Goal: Task Accomplishment & Management: Use online tool/utility

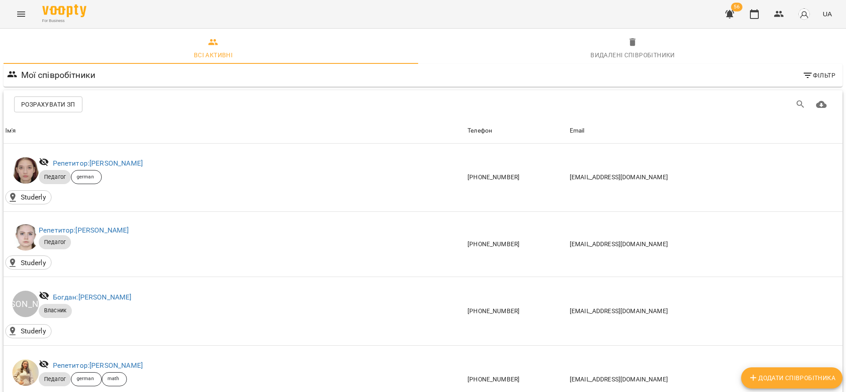
click at [419, 98] on div "Розрахувати ЗП" at bounding box center [225, 105] width 422 height 16
click at [756, 12] on icon "button" at bounding box center [754, 14] width 11 height 11
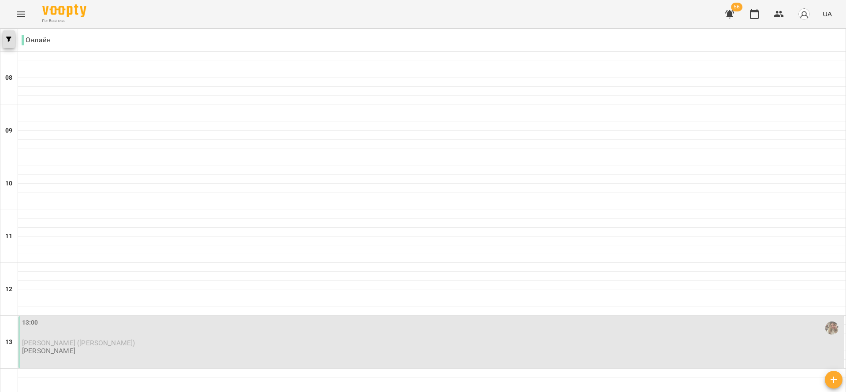
click at [7, 39] on icon "button" at bounding box center [8, 39] width 5 height 5
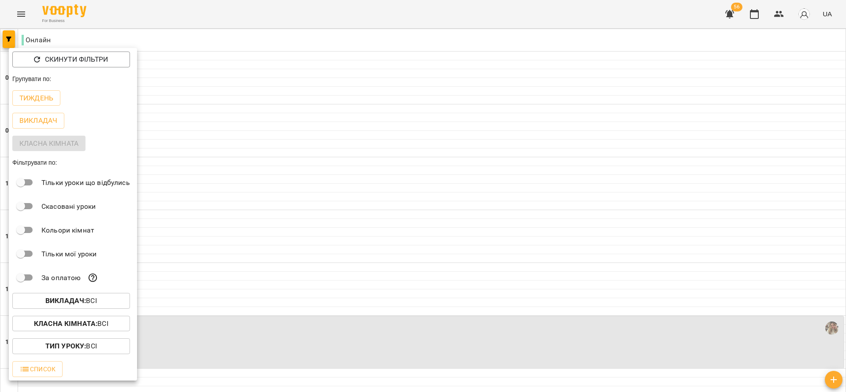
click at [435, 381] on div at bounding box center [423, 196] width 846 height 392
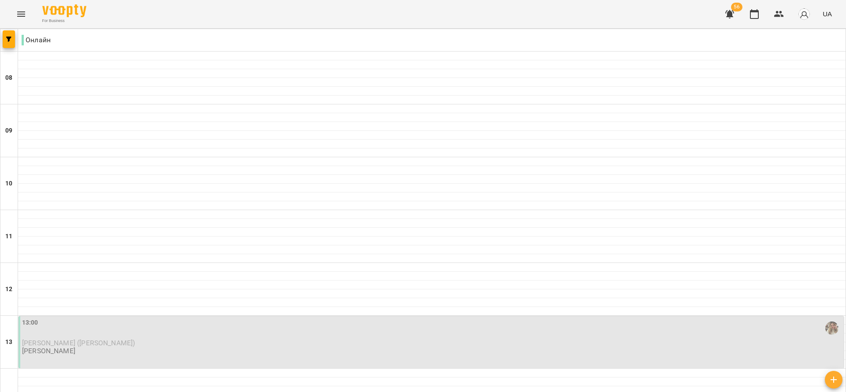
click at [415, 367] on div "Скинути фільтри Групувати по: Тиждень Викладач Класна кімната Фільтрувати по: Т…" at bounding box center [423, 196] width 846 height 392
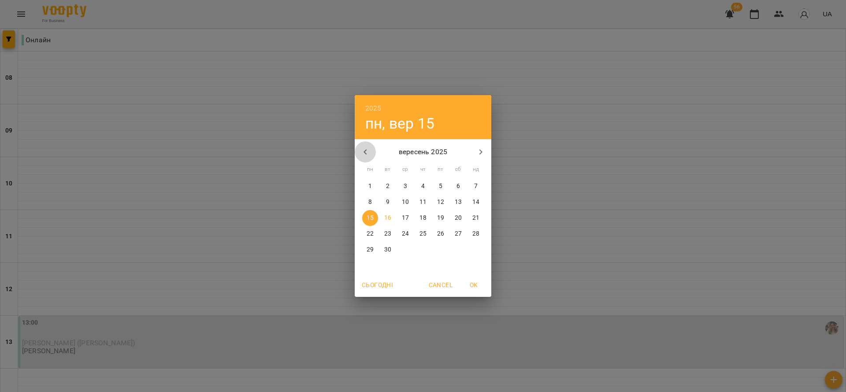
click at [366, 148] on icon "button" at bounding box center [365, 152] width 11 height 11
click at [371, 234] on p "18" at bounding box center [370, 234] width 7 height 9
type input "**********"
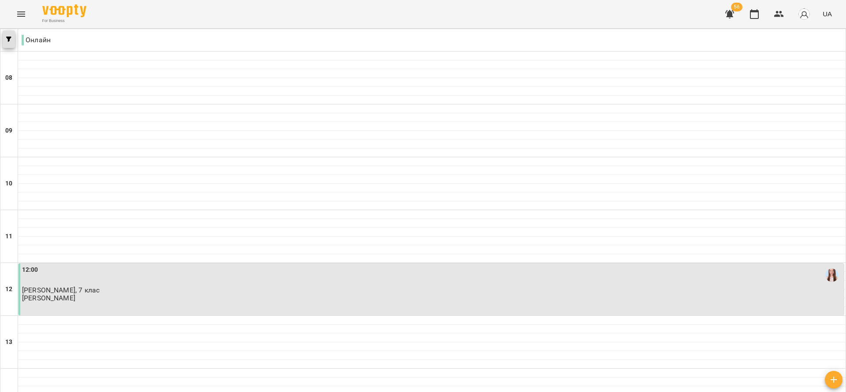
click at [12, 37] on span "button" at bounding box center [9, 39] width 12 height 5
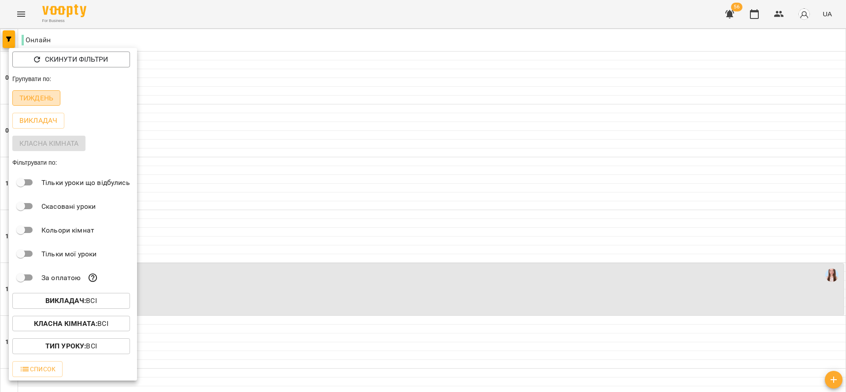
click at [50, 98] on p "Тиждень" at bounding box center [36, 98] width 34 height 11
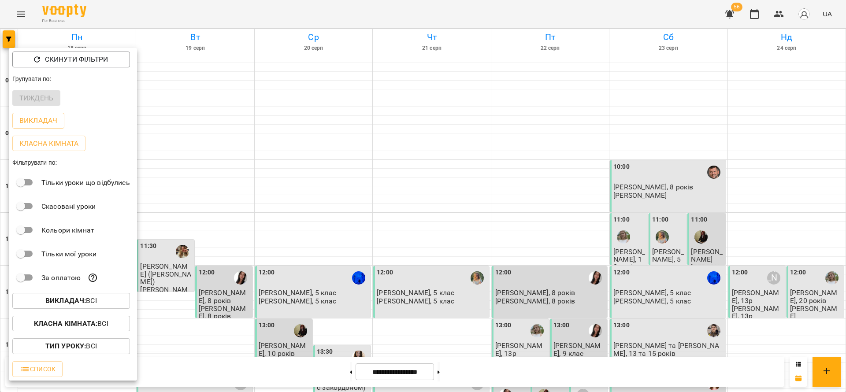
click at [90, 309] on button "Викладач : Всі" at bounding box center [71, 301] width 118 height 16
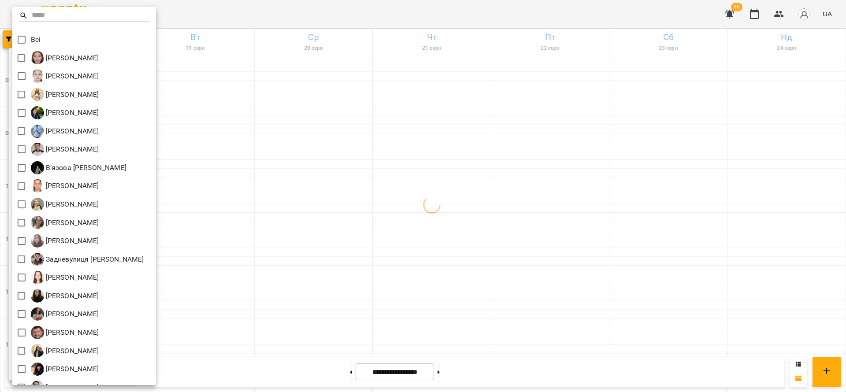
click at [48, 15] on input "text" at bounding box center [90, 15] width 117 height 13
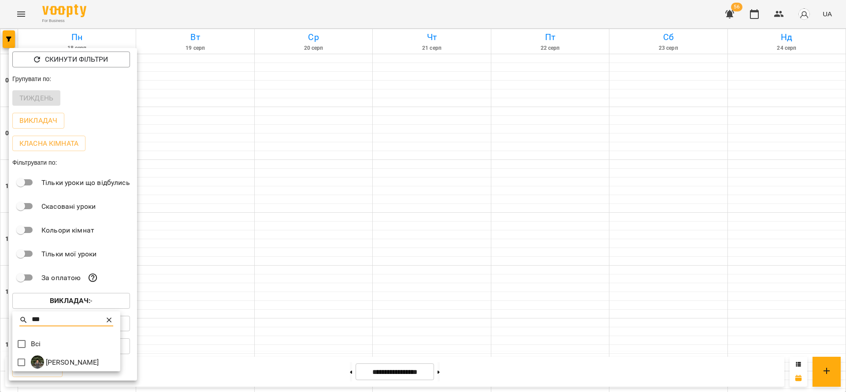
type input "***"
click at [214, 232] on div at bounding box center [423, 196] width 846 height 392
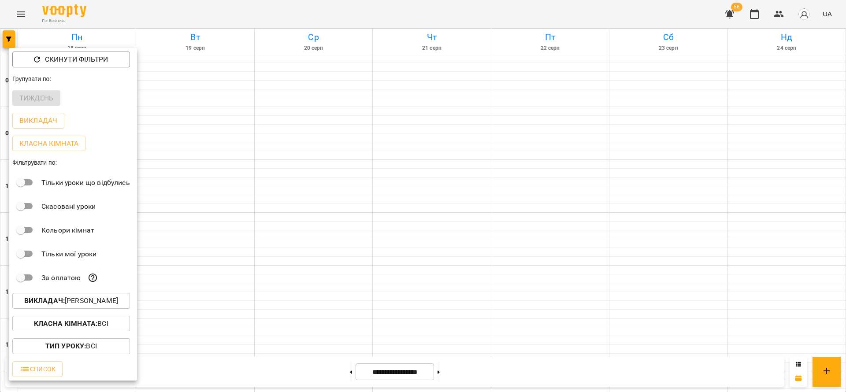
click at [225, 225] on div at bounding box center [423, 196] width 846 height 392
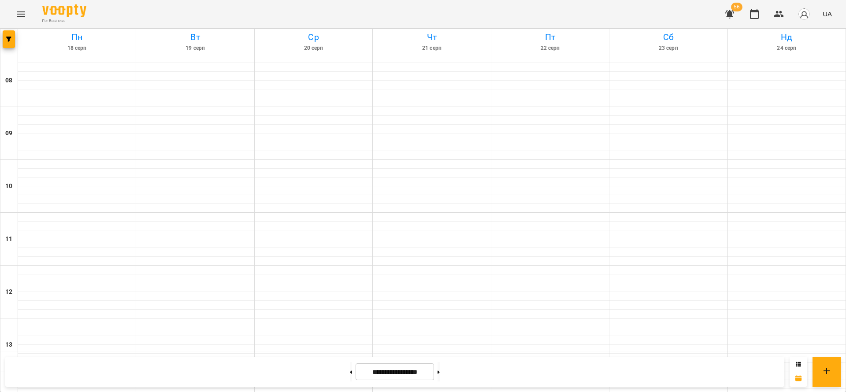
scroll to position [548, 0]
click at [440, 373] on icon at bounding box center [439, 372] width 2 height 3
click at [350, 375] on button at bounding box center [351, 371] width 2 height 19
type input "**********"
click at [10, 39] on icon "button" at bounding box center [8, 39] width 5 height 5
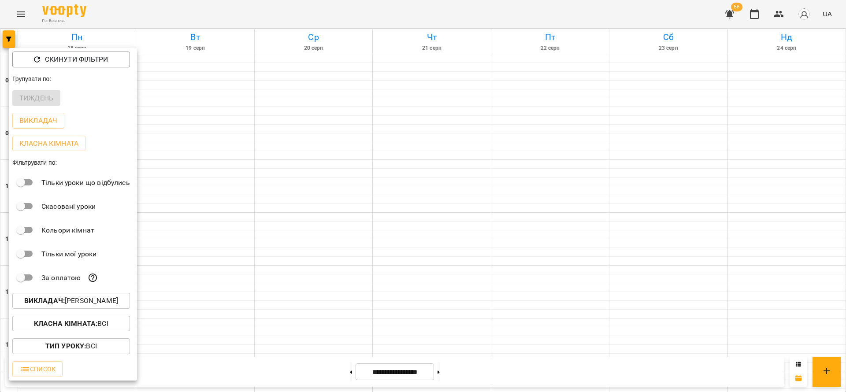
click at [85, 300] on p "Викладач : Півень Руслана Вікторівна" at bounding box center [71, 301] width 94 height 11
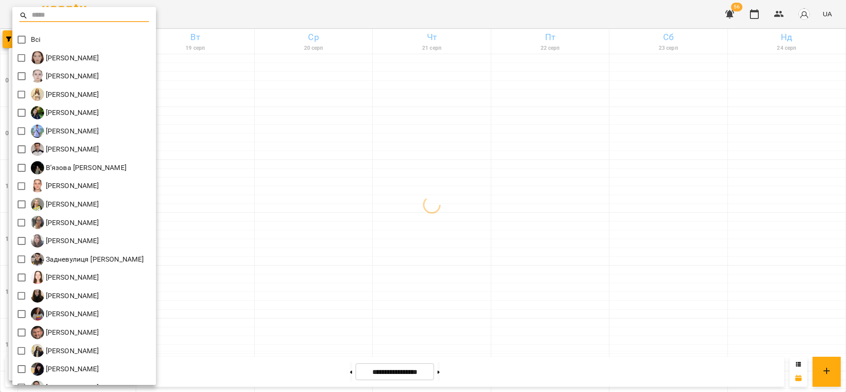
click at [49, 19] on input "text" at bounding box center [90, 15] width 117 height 13
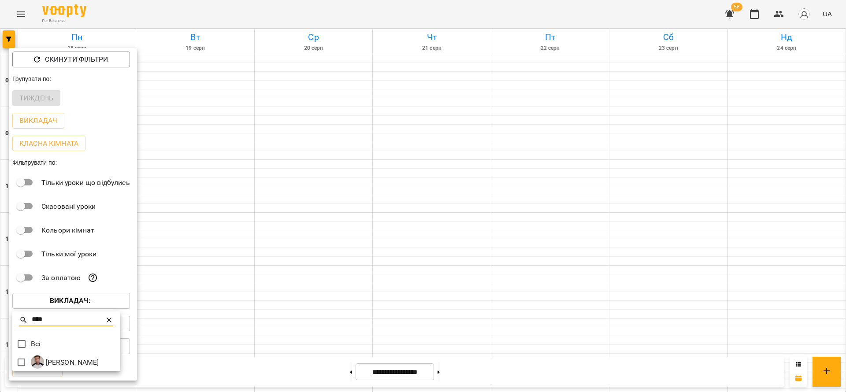
type input "****"
click at [218, 237] on div at bounding box center [423, 196] width 846 height 392
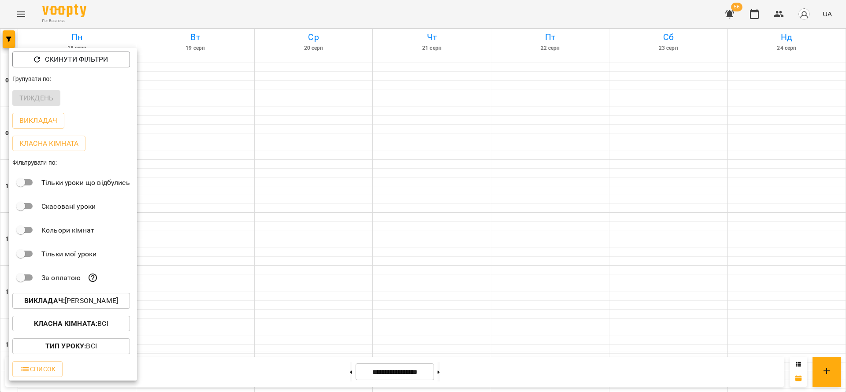
click at [238, 216] on div at bounding box center [423, 196] width 846 height 392
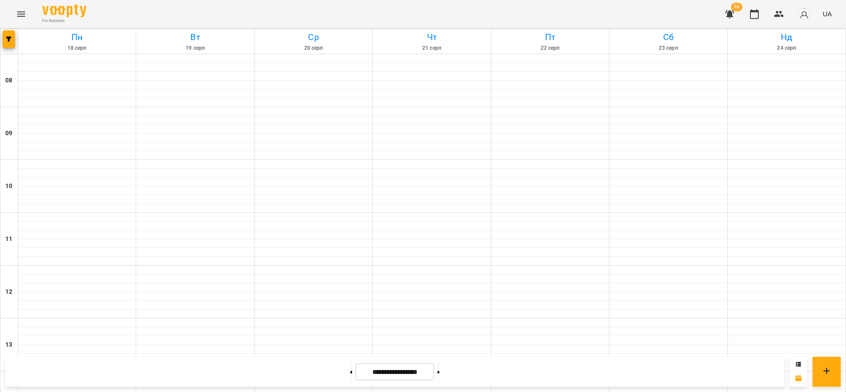
scroll to position [349, 0]
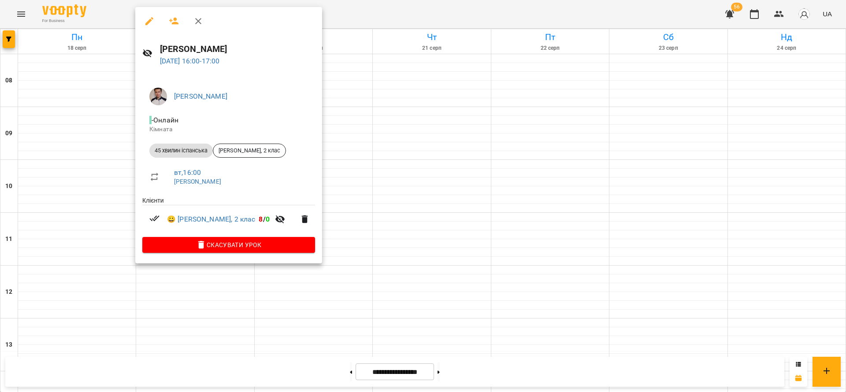
click at [436, 148] on div at bounding box center [423, 196] width 846 height 392
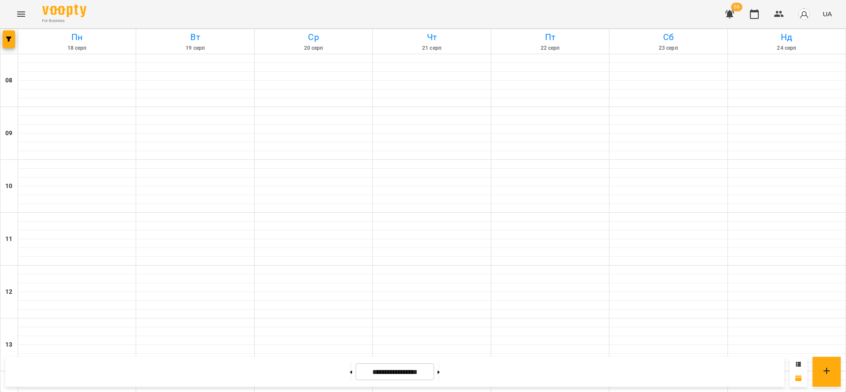
scroll to position [330, 0]
click at [440, 379] on button at bounding box center [439, 371] width 2 height 19
type input "**********"
click at [9, 44] on button "button" at bounding box center [9, 39] width 12 height 18
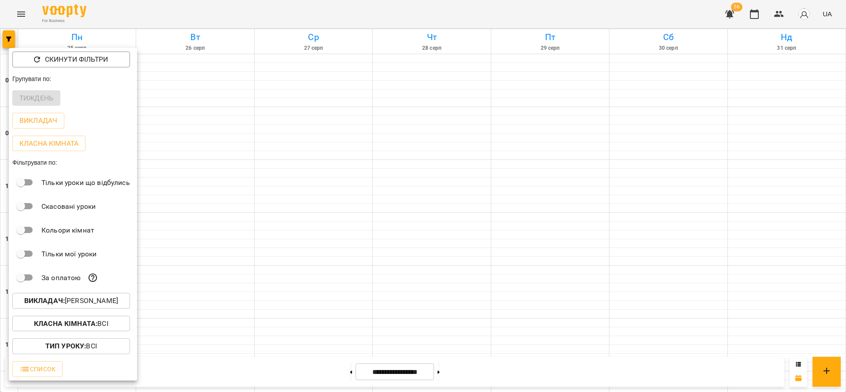
click at [100, 306] on p "Викладач : Восьмірко Сергій Олександрович" at bounding box center [71, 301] width 94 height 11
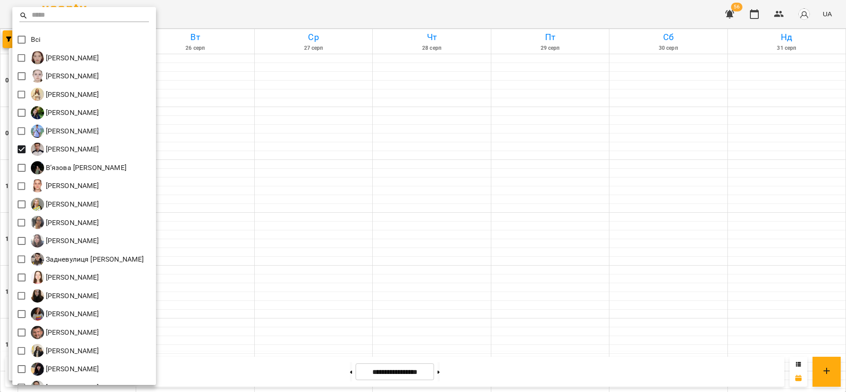
click at [22, 30] on div at bounding box center [84, 19] width 144 height 21
click at [52, 16] on input "text" at bounding box center [90, 15] width 117 height 13
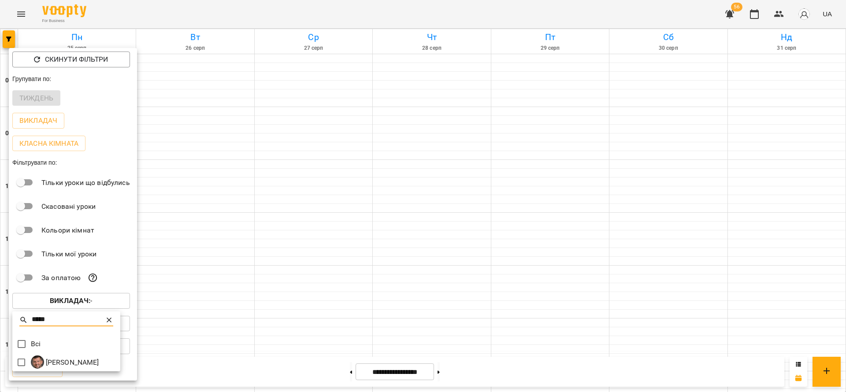
type input "*****"
click at [323, 221] on div at bounding box center [423, 196] width 846 height 392
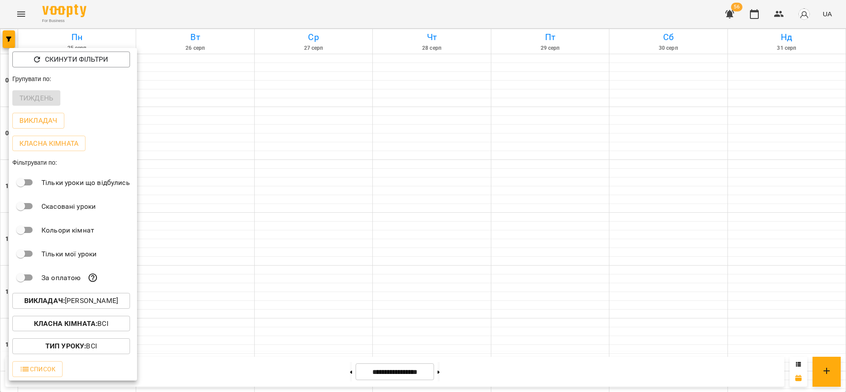
click at [318, 187] on div at bounding box center [423, 196] width 846 height 392
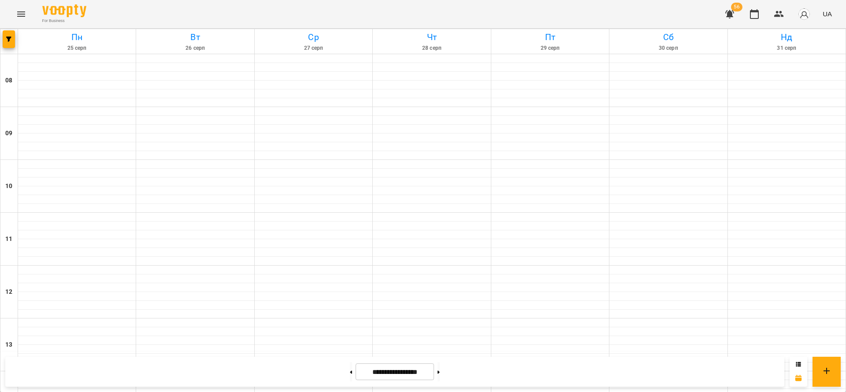
scroll to position [529, 0]
click at [350, 371] on button at bounding box center [351, 371] width 2 height 19
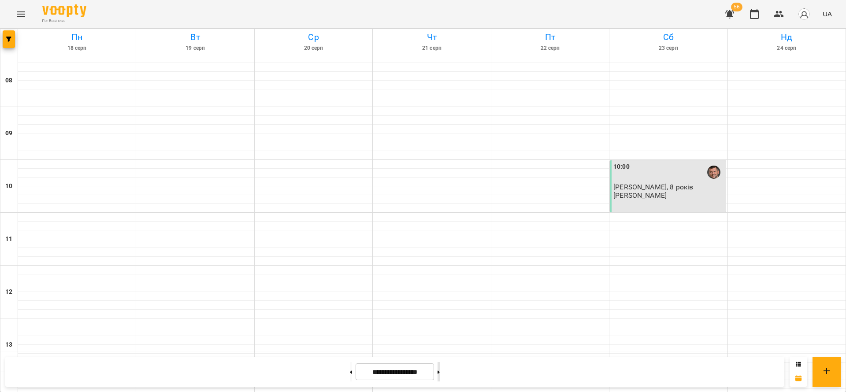
click at [440, 370] on button at bounding box center [439, 371] width 2 height 19
type input "**********"
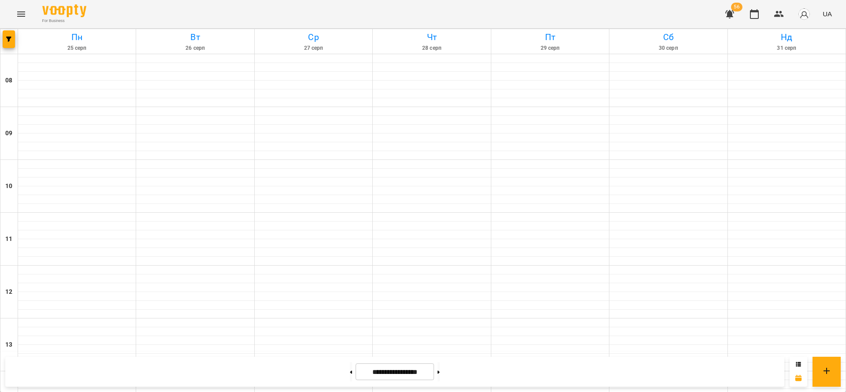
scroll to position [283, 0]
click at [778, 14] on icon "button" at bounding box center [779, 14] width 11 height 11
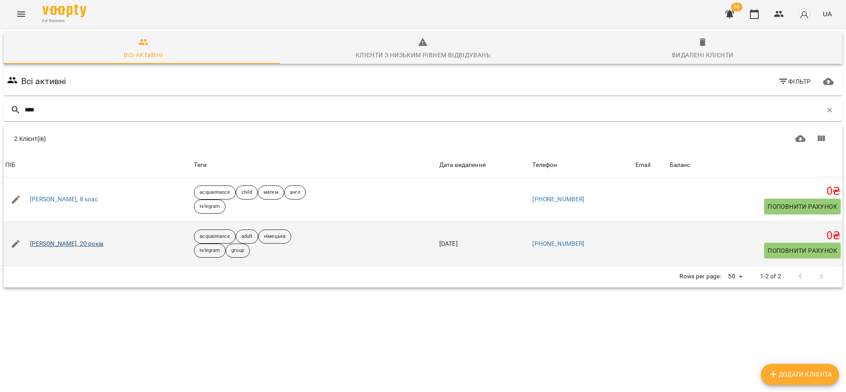
type input "****"
click at [66, 246] on link "Саша Холоша, 20 років" at bounding box center [67, 244] width 74 height 9
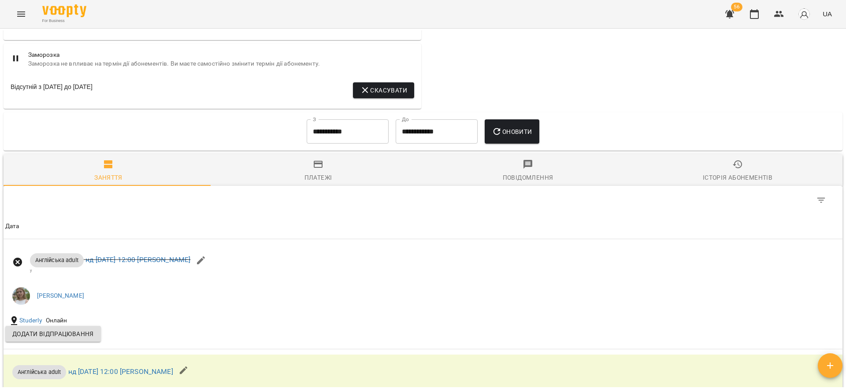
scroll to position [661, 0]
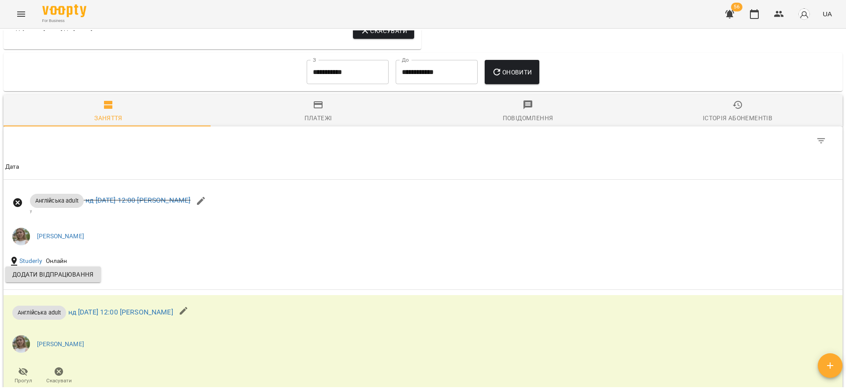
click at [324, 85] on input "**********" at bounding box center [348, 72] width 82 height 25
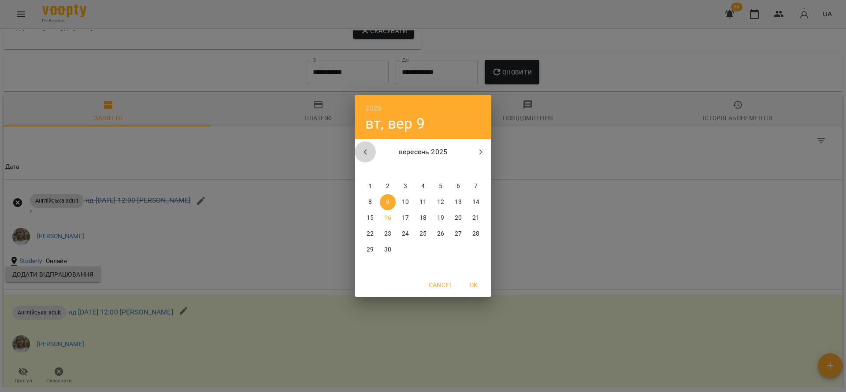
click at [359, 145] on button "button" at bounding box center [365, 151] width 21 height 21
click at [369, 230] on p "18" at bounding box center [370, 234] width 7 height 9
type input "**********"
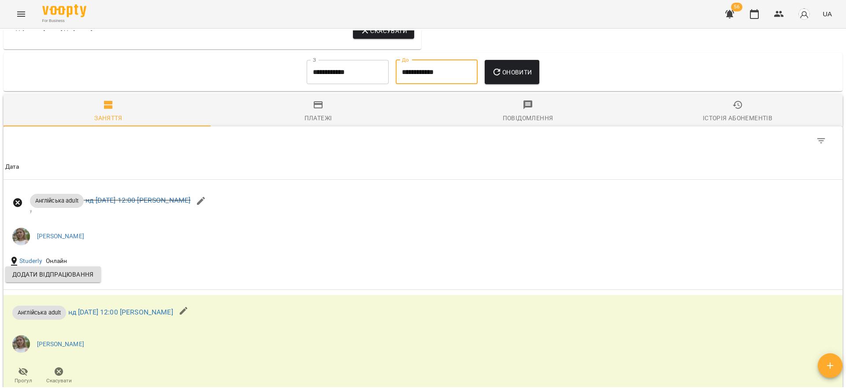
click at [447, 85] on input "**********" at bounding box center [437, 72] width 82 height 25
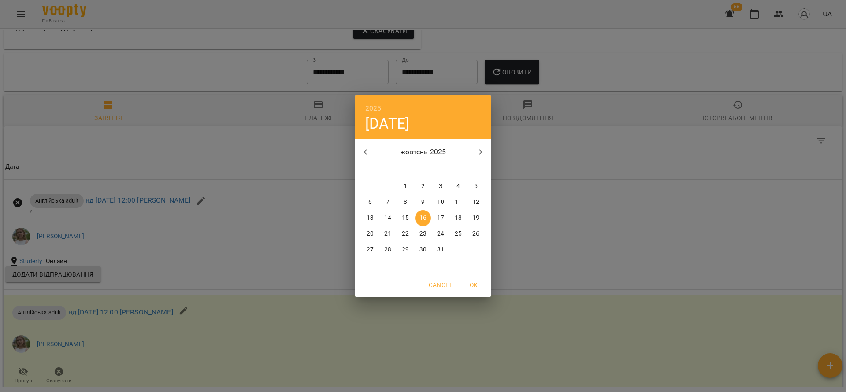
click at [371, 152] on button "button" at bounding box center [365, 151] width 21 height 21
click at [366, 150] on icon "button" at bounding box center [365, 151] width 3 height 5
click at [478, 247] on p "31" at bounding box center [475, 249] width 7 height 9
type input "**********"
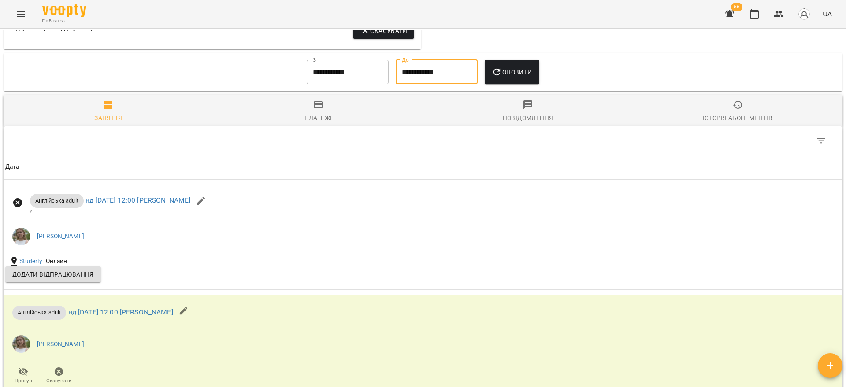
click at [513, 85] on button "Оновити" at bounding box center [512, 72] width 54 height 25
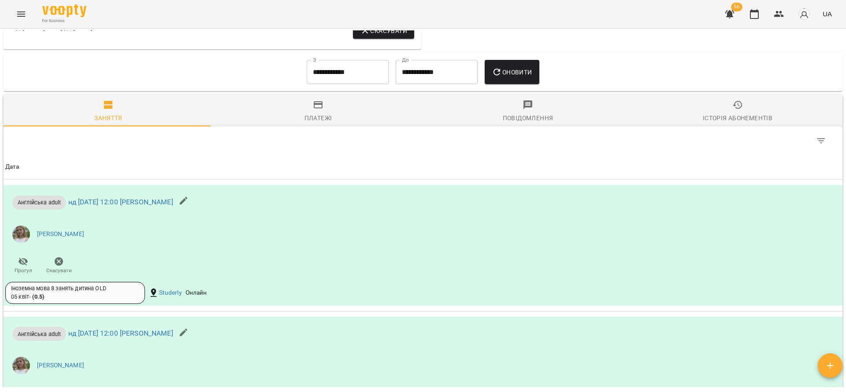
scroll to position [793, 0]
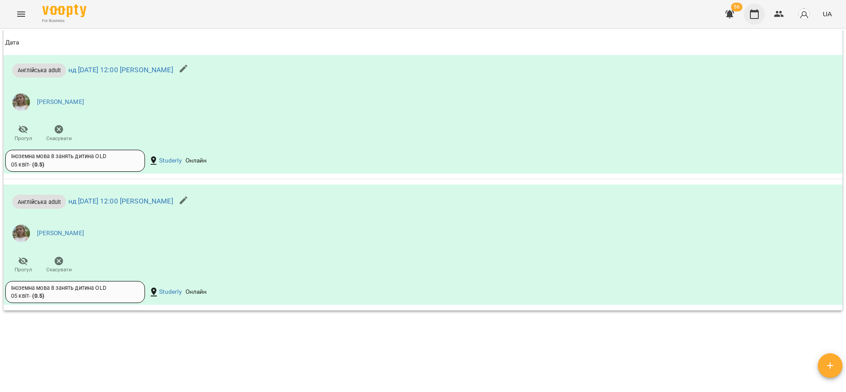
click at [754, 12] on icon "button" at bounding box center [754, 14] width 9 height 10
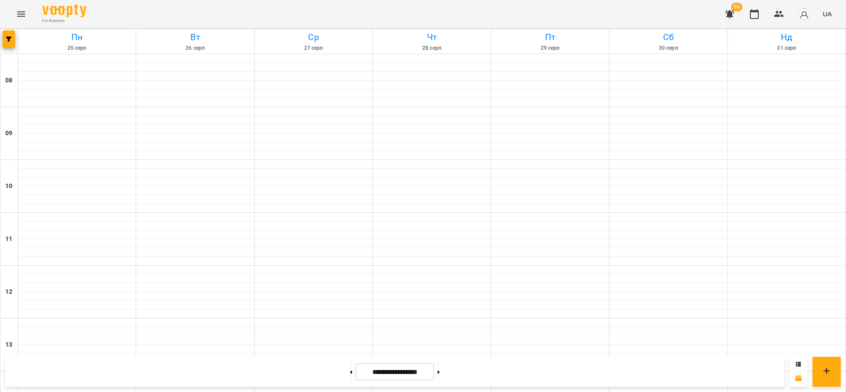
click at [2, 30] on div at bounding box center [9, 41] width 18 height 25
click at [2, 32] on div at bounding box center [9, 41] width 18 height 25
click at [8, 39] on icon "button" at bounding box center [8, 39] width 5 height 5
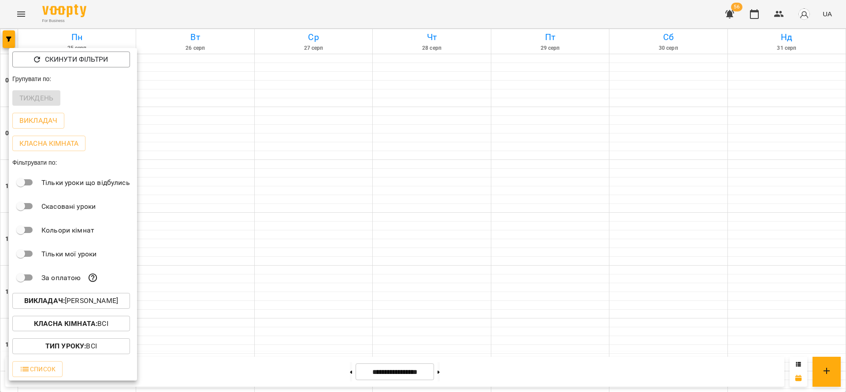
click at [112, 305] on p "Викладач : Маленченко Юрій Сергійович" at bounding box center [71, 301] width 94 height 11
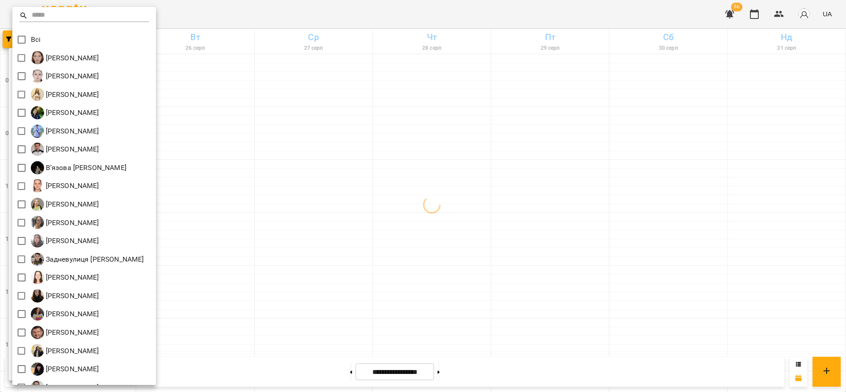
click at [49, 13] on input "text" at bounding box center [90, 15] width 117 height 13
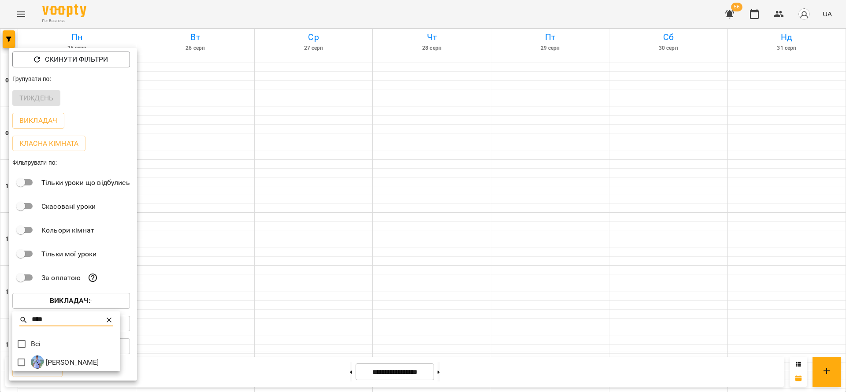
type input "****"
click at [333, 197] on div at bounding box center [423, 196] width 846 height 392
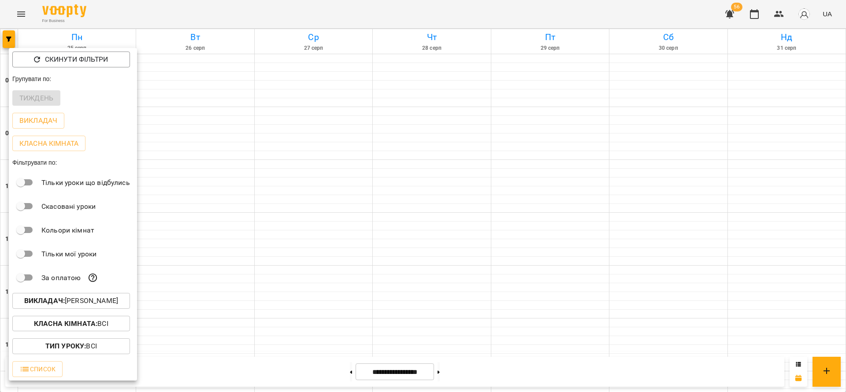
click at [327, 201] on div at bounding box center [423, 196] width 846 height 392
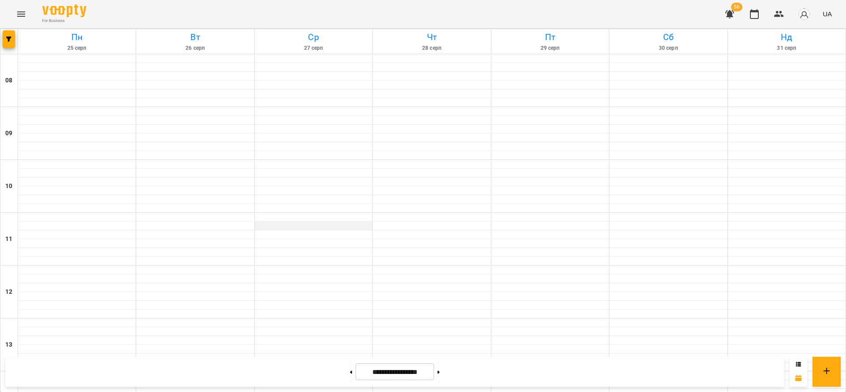
scroll to position [198, 0]
click at [350, 371] on button at bounding box center [351, 371] width 2 height 19
click at [440, 370] on button at bounding box center [439, 371] width 2 height 19
type input "**********"
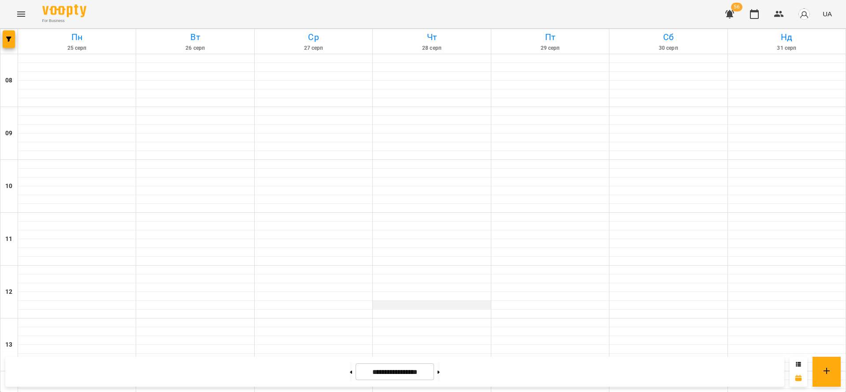
scroll to position [0, 0]
